Goal: Task Accomplishment & Management: Complete application form

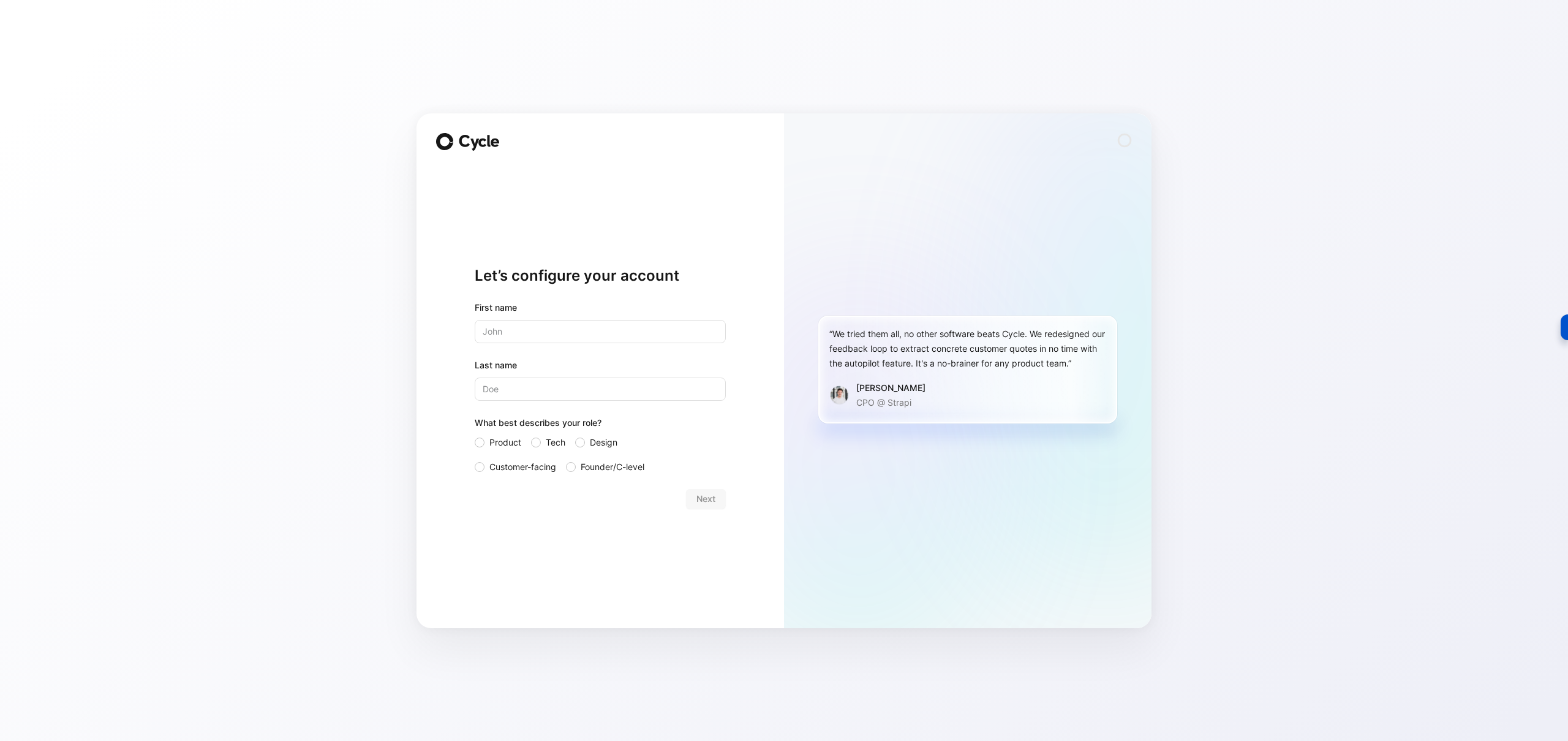
click at [450, 348] on div "Let’s configure your account First name Last name What best describes your role…" at bounding box center [600, 370] width 367 height 515
click at [547, 335] on input "text" at bounding box center [601, 332] width 251 height 23
type input "[PERSON_NAME]"
type input "Bien"
click at [547, 440] on span "Tech" at bounding box center [555, 442] width 19 height 14
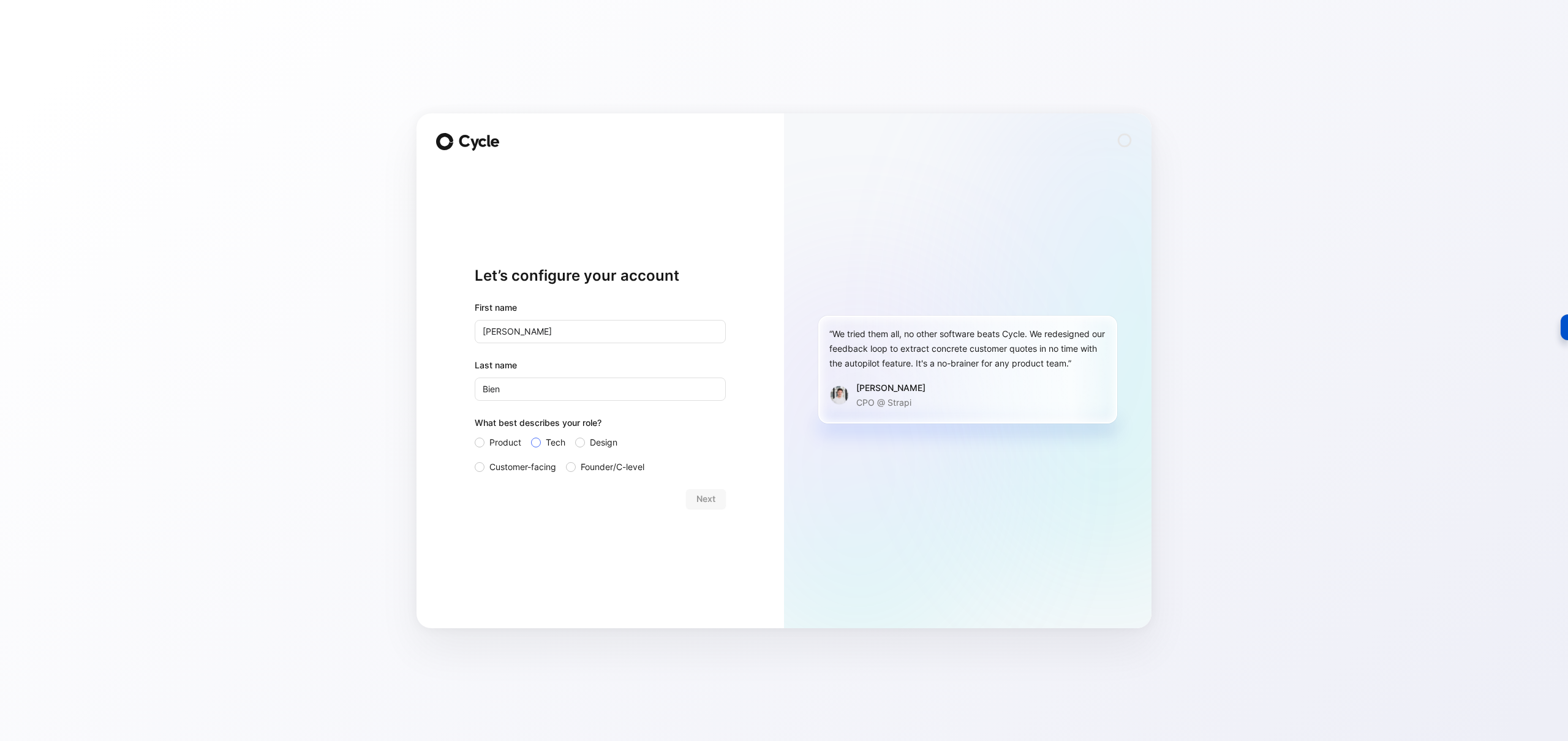
click at [536, 440] on div at bounding box center [536, 443] width 10 height 10
click at [531, 435] on input "Tech" at bounding box center [531, 435] width 0 height 0
click at [700, 495] on span "Next" at bounding box center [706, 498] width 19 height 14
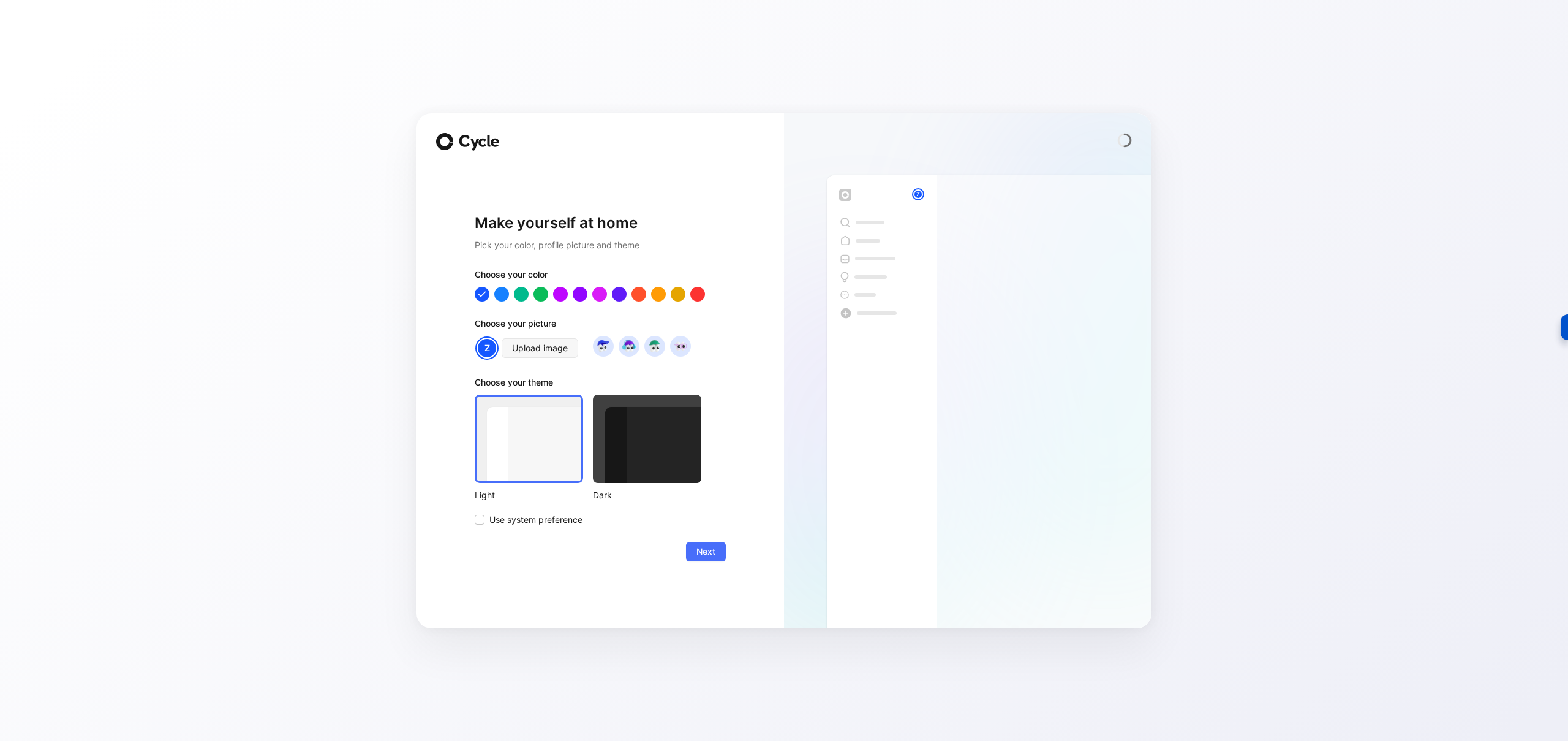
click at [653, 451] on div at bounding box center [647, 438] width 108 height 88
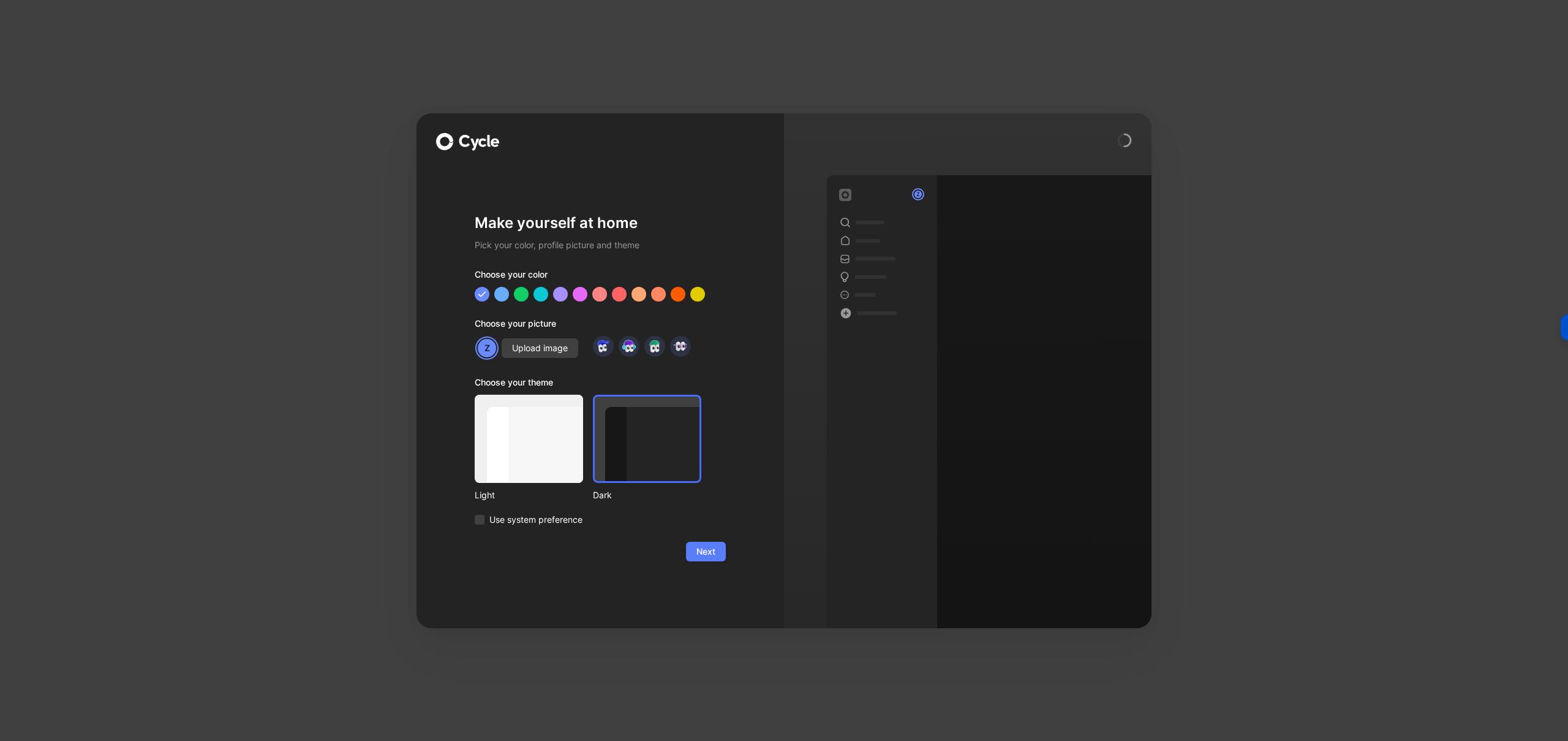
click at [705, 549] on span "Next" at bounding box center [706, 551] width 19 height 14
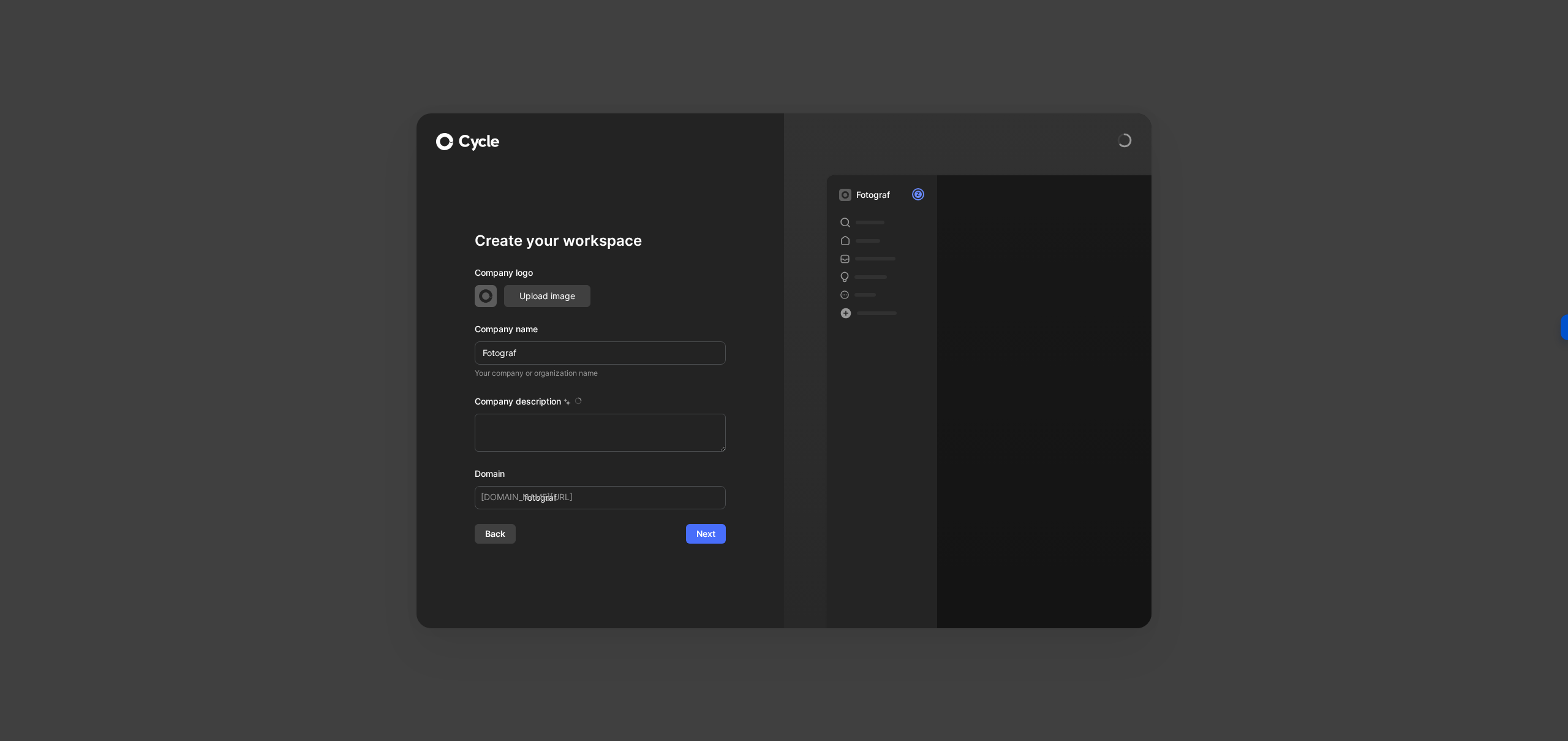
type textarea "Ihr Fotograf für die besonderen Momente! Egal ob Babybauch-, Newborn-, Hochzeit…"
click at [444, 410] on div "Create your workspace Company logo Upload image Company name Fotograf Your comp…" at bounding box center [600, 370] width 367 height 515
click at [709, 534] on span "Next" at bounding box center [706, 534] width 19 height 14
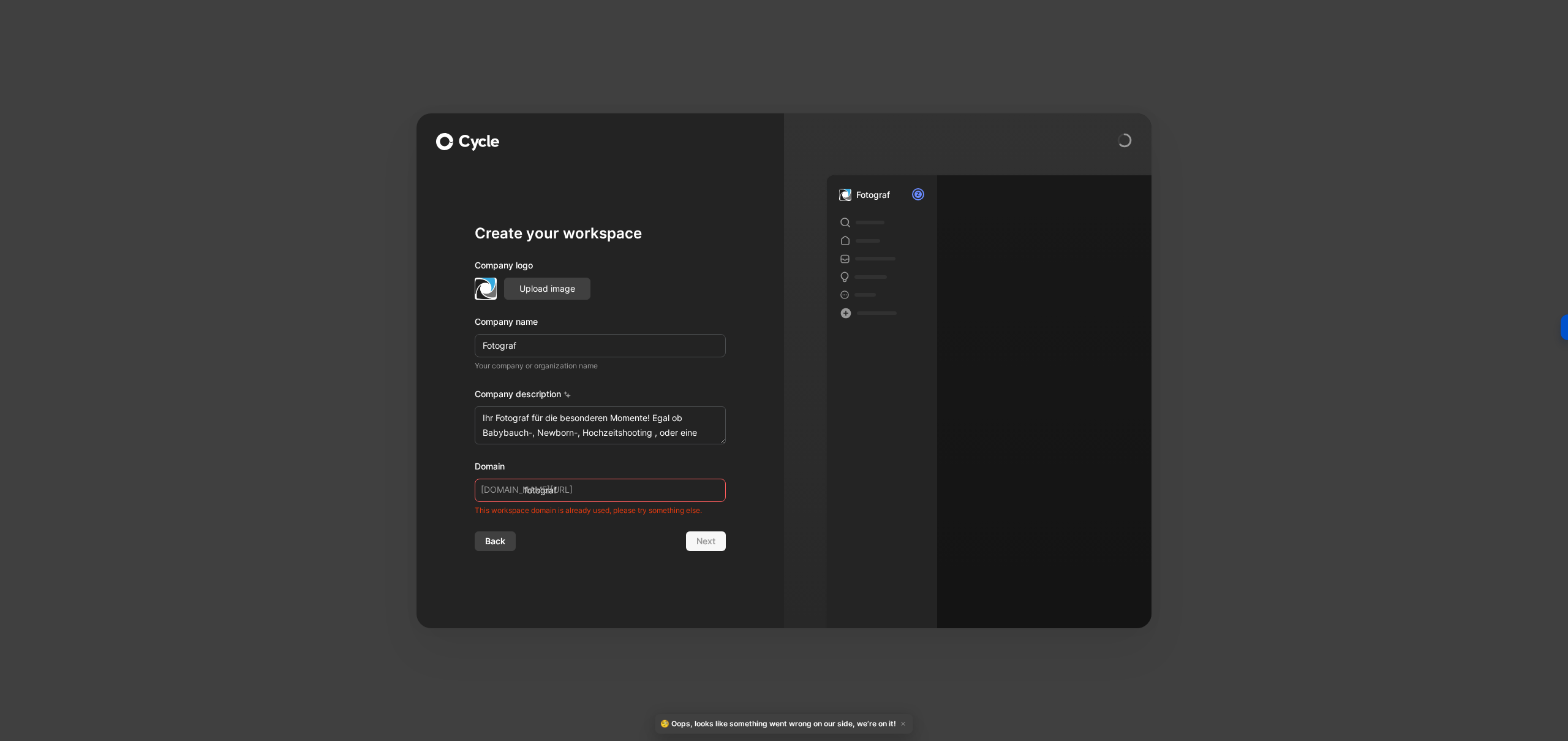
click at [628, 545] on div "Back Next" at bounding box center [601, 541] width 251 height 20
click at [505, 544] on span "Back" at bounding box center [495, 541] width 20 height 14
